Goal: Ask a question

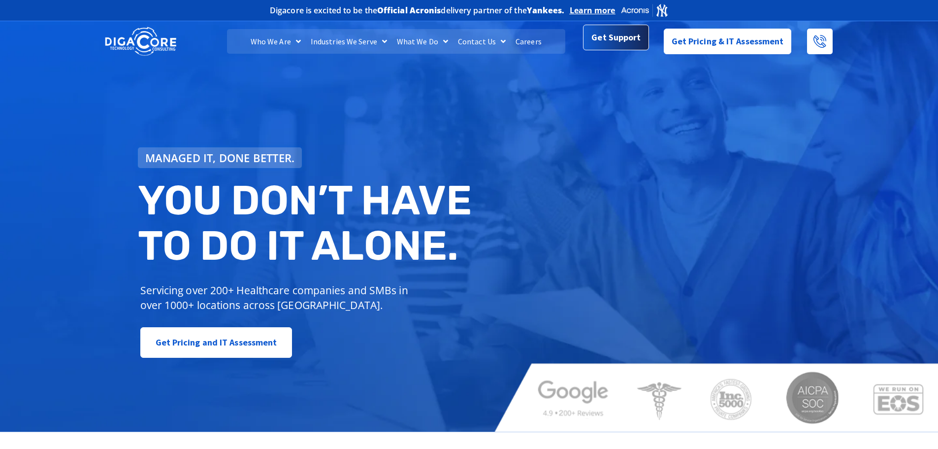
click at [591, 44] on link "Get Support" at bounding box center [615, 38] width 65 height 26
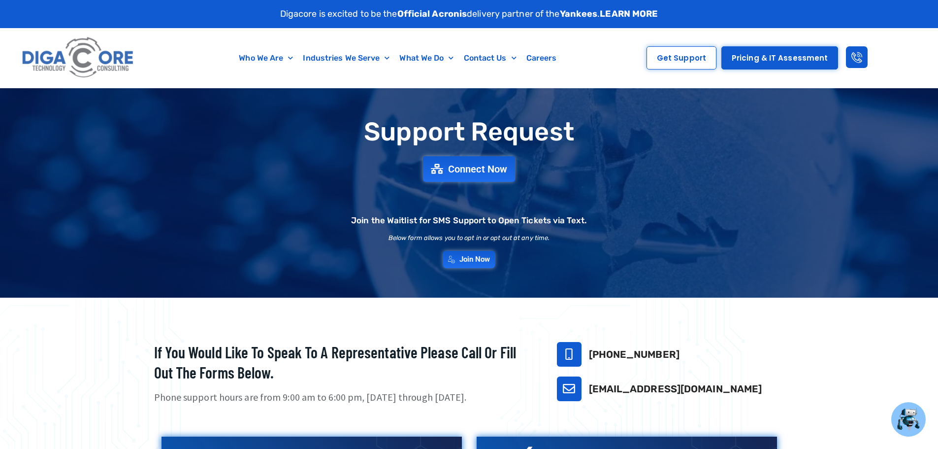
click at [452, 147] on div "Support Request Connect Now Join the Waitlist for SMS Support to Open Tickets v…" at bounding box center [469, 193] width 689 height 160
click at [450, 166] on span "Connect Now" at bounding box center [478, 168] width 65 height 11
